Goal: Task Accomplishment & Management: Manage account settings

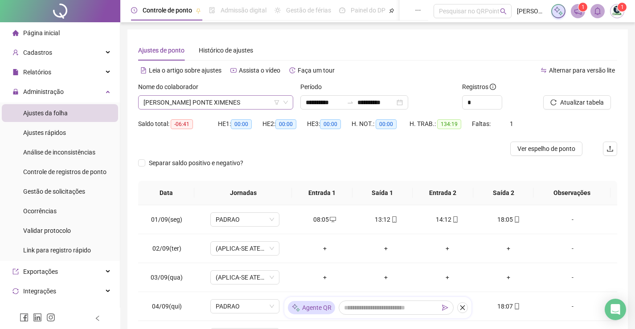
click at [286, 105] on span "[PERSON_NAME] PONTE XIMENES" at bounding box center [215, 102] width 144 height 13
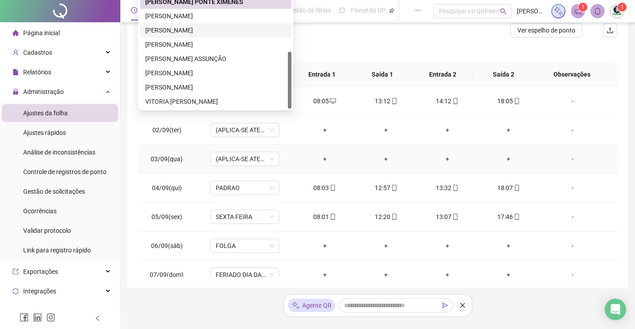
scroll to position [134, 0]
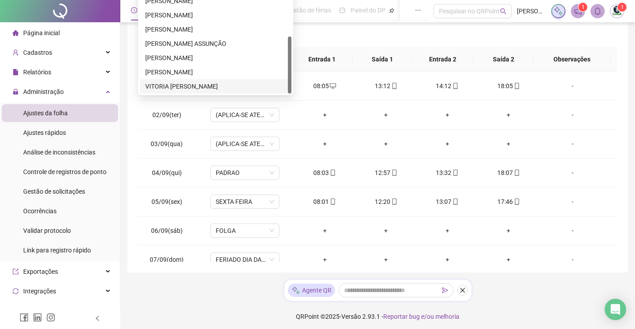
click at [202, 87] on div "VITORIA [PERSON_NAME]" at bounding box center [215, 86] width 141 height 10
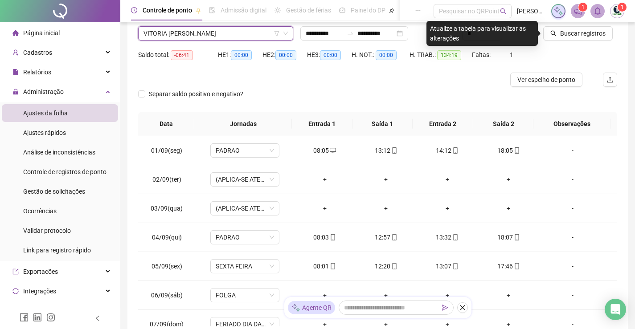
scroll to position [0, 0]
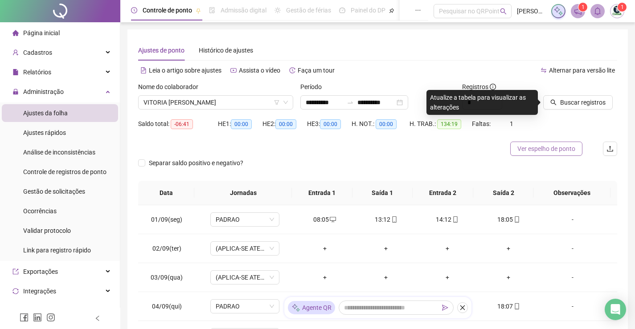
click at [557, 148] on span "Ver espelho de ponto" at bounding box center [546, 149] width 58 height 10
click at [272, 220] on span "PADRAO" at bounding box center [245, 219] width 58 height 13
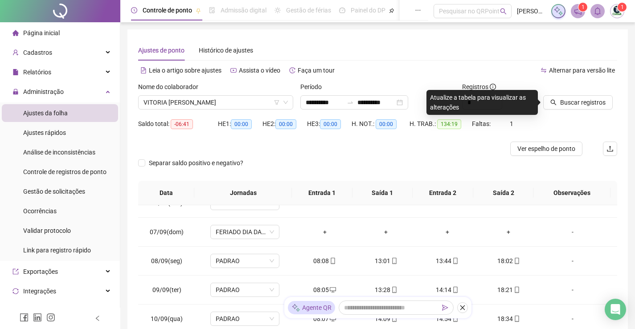
scroll to position [178, 0]
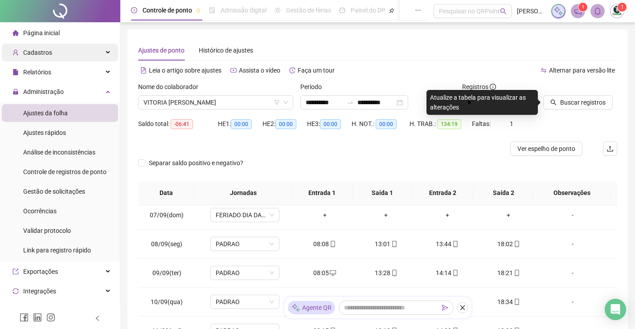
click at [55, 52] on div "Cadastros" at bounding box center [60, 53] width 116 height 18
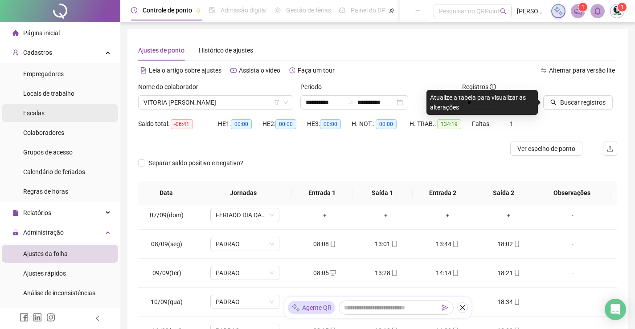
click at [49, 109] on li "Escalas" at bounding box center [60, 113] width 116 height 18
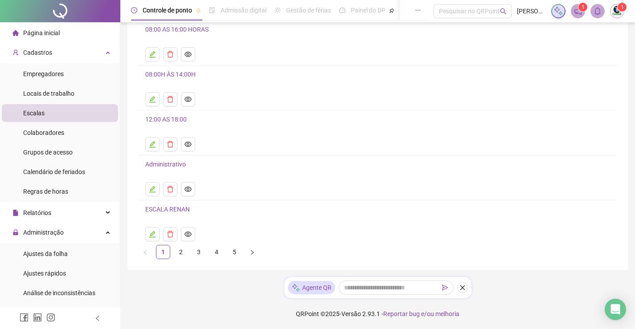
scroll to position [74, 0]
click at [182, 251] on link "2" at bounding box center [180, 251] width 13 height 13
click at [197, 251] on link "3" at bounding box center [198, 251] width 13 height 13
click at [219, 255] on link "4" at bounding box center [216, 251] width 13 height 13
click at [235, 251] on link "5" at bounding box center [234, 251] width 13 height 13
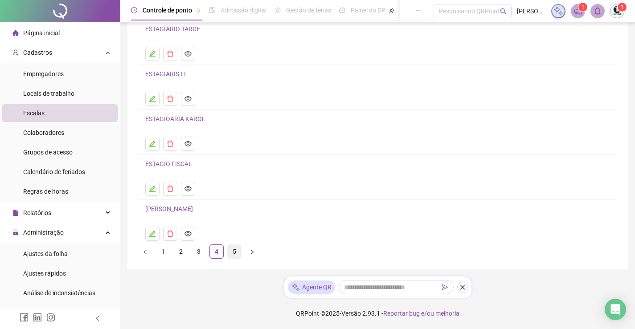
scroll to position [0, 0]
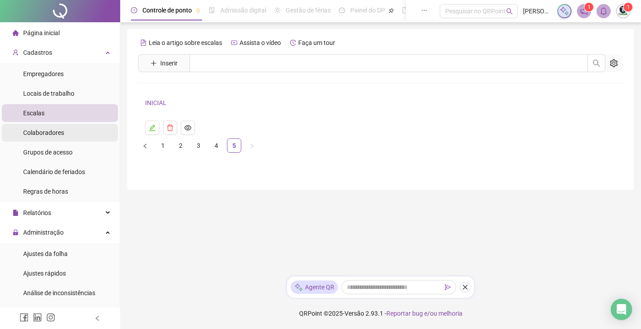
click at [58, 131] on span "Colaboradores" at bounding box center [43, 132] width 41 height 7
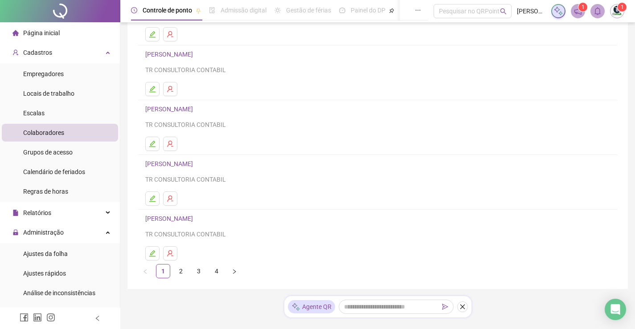
scroll to position [123, 0]
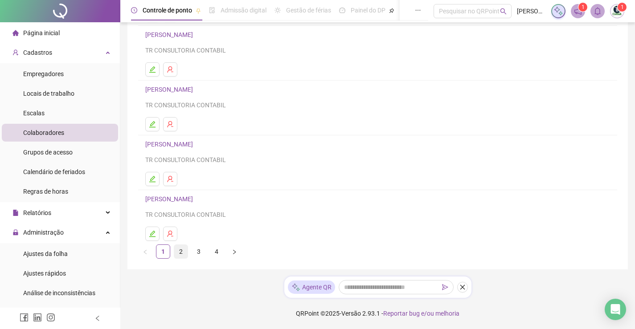
click at [182, 251] on link "2" at bounding box center [180, 251] width 13 height 13
click at [221, 256] on link "4" at bounding box center [216, 251] width 13 height 13
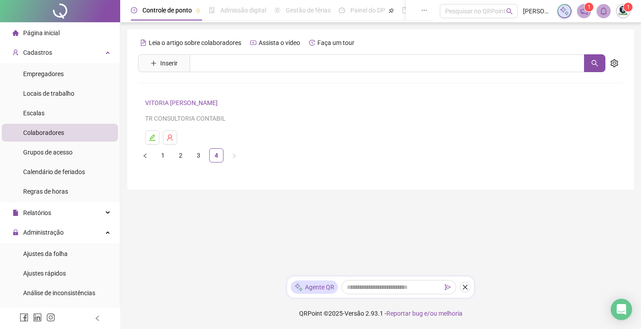
click at [171, 101] on link "VITORIA [PERSON_NAME]" at bounding box center [182, 102] width 75 height 7
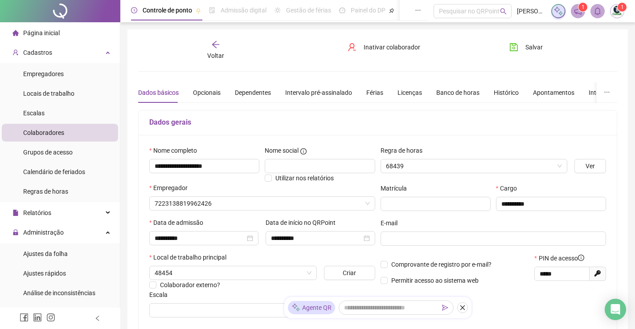
type input "**********"
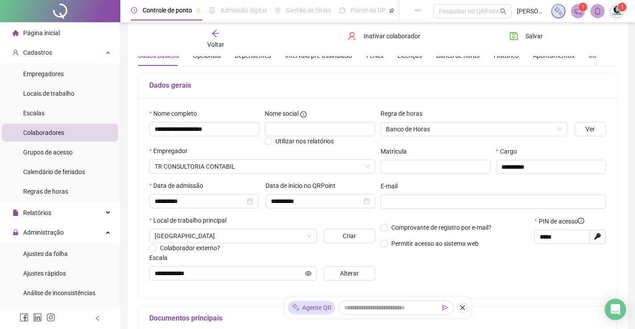
scroll to position [89, 0]
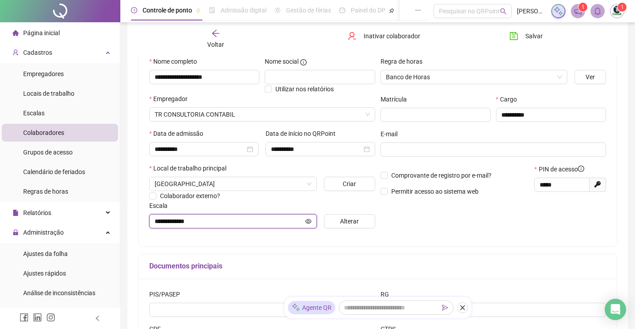
click at [309, 220] on icon "eye" at bounding box center [308, 221] width 6 height 4
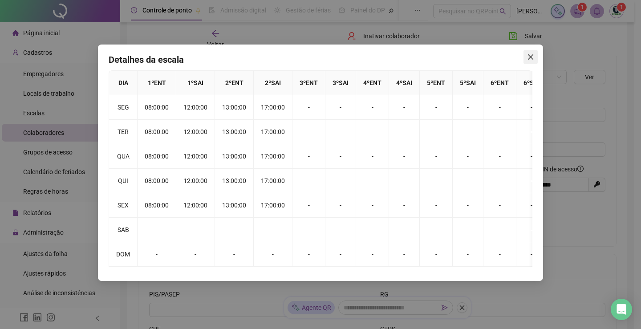
click at [525, 59] on span "Close" at bounding box center [531, 56] width 14 height 7
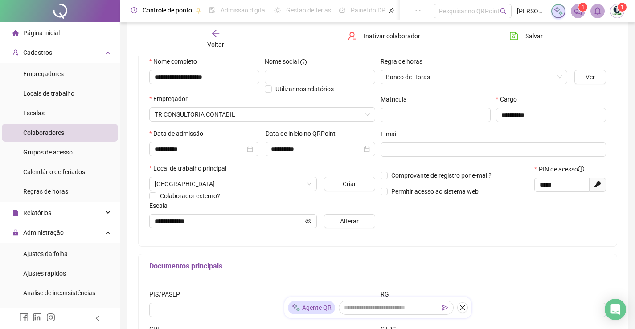
click at [621, 179] on div "**********" at bounding box center [377, 160] width 500 height 440
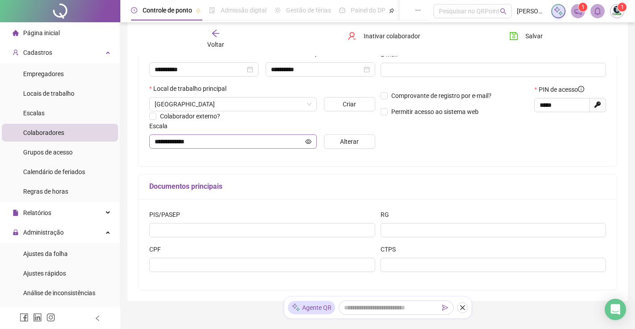
scroll to position [111, 0]
